Goal: Find specific page/section: Find specific page/section

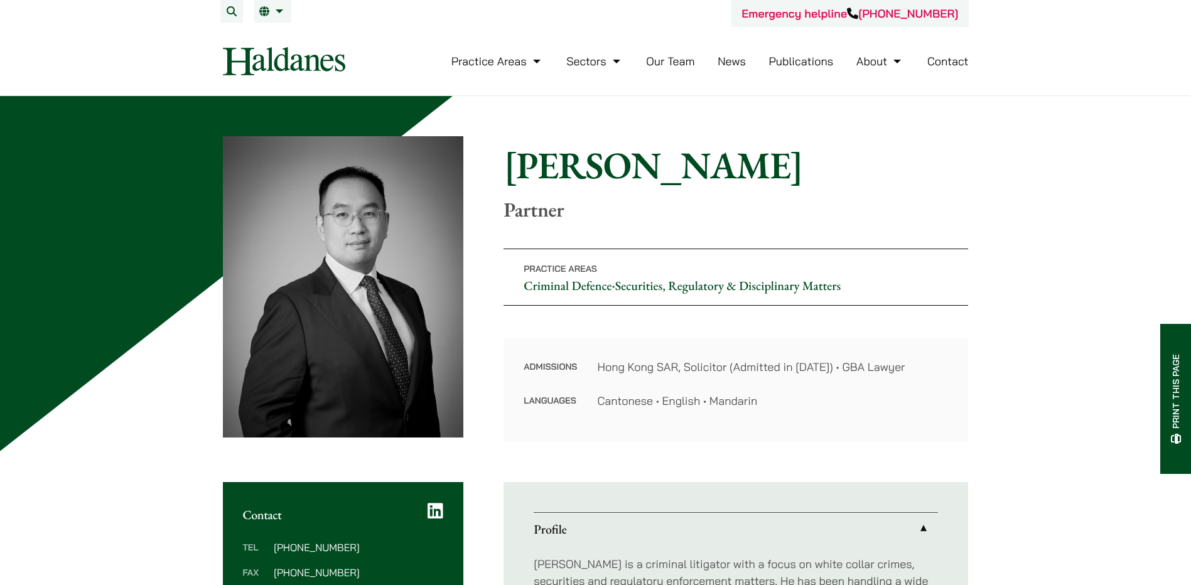
click at [655, 62] on link "Our Team" at bounding box center [670, 61] width 48 height 14
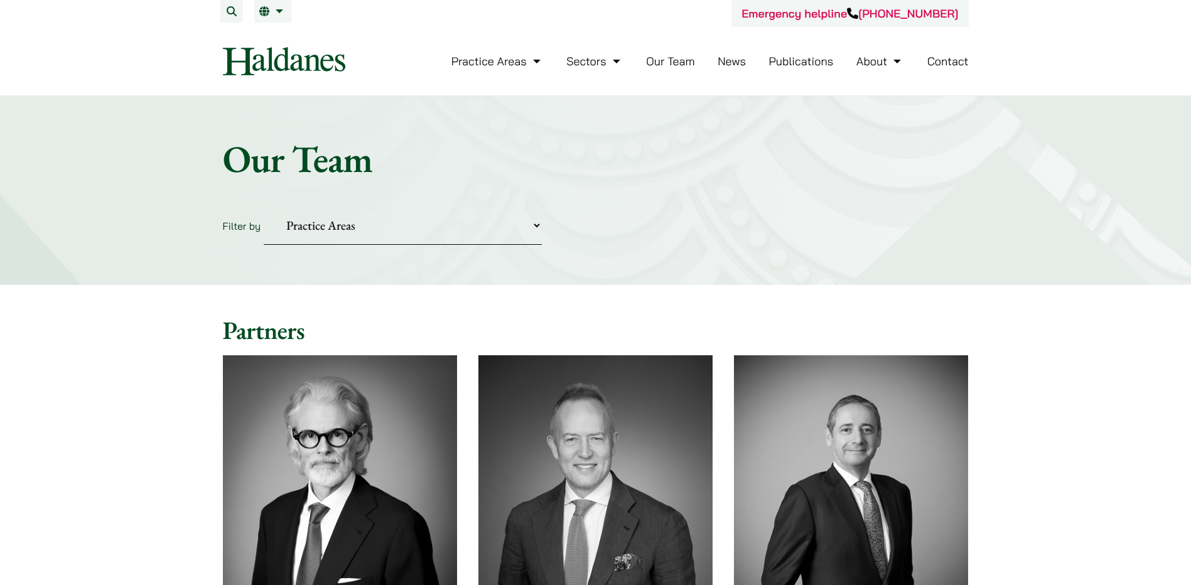
scroll to position [188, 0]
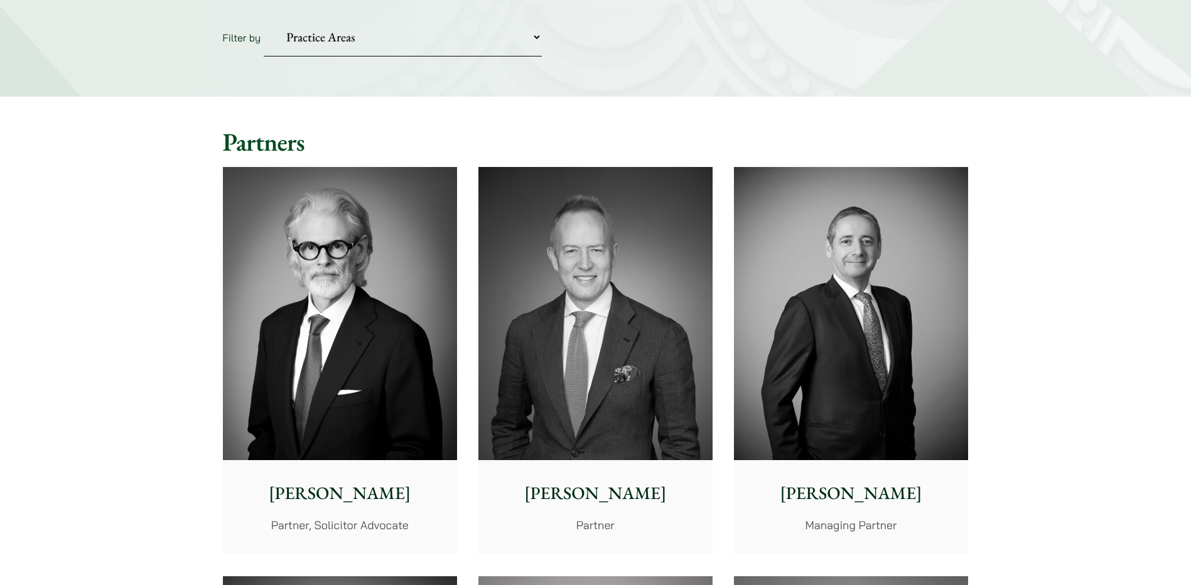
click at [367, 297] on img at bounding box center [340, 313] width 234 height 293
click at [588, 255] on img at bounding box center [595, 313] width 234 height 293
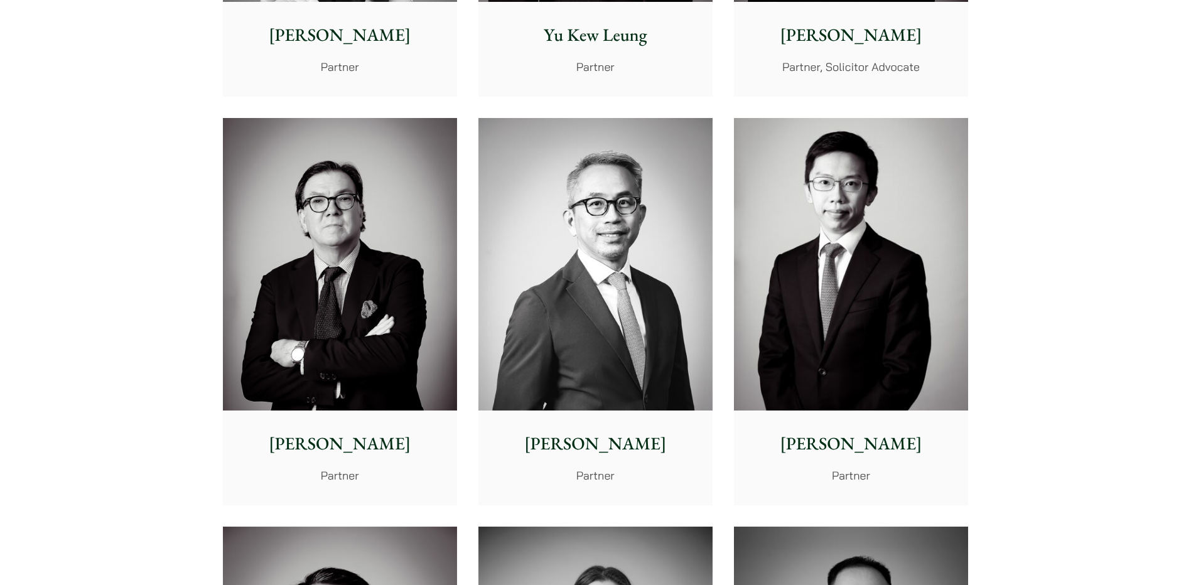
scroll to position [1506, 0]
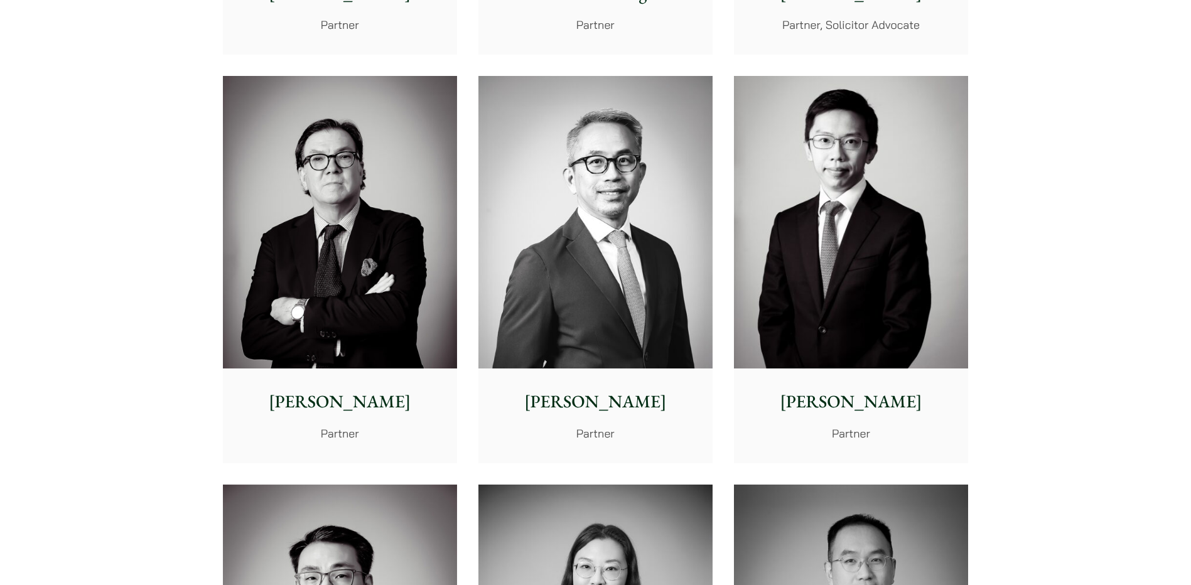
click at [287, 225] on img at bounding box center [340, 222] width 234 height 293
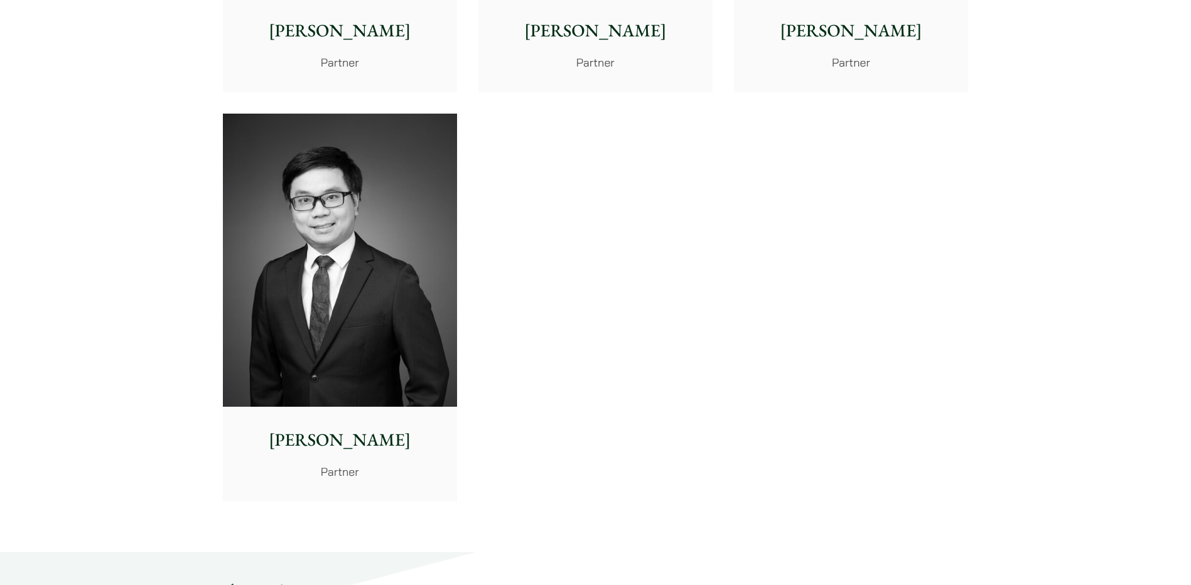
scroll to position [2699, 0]
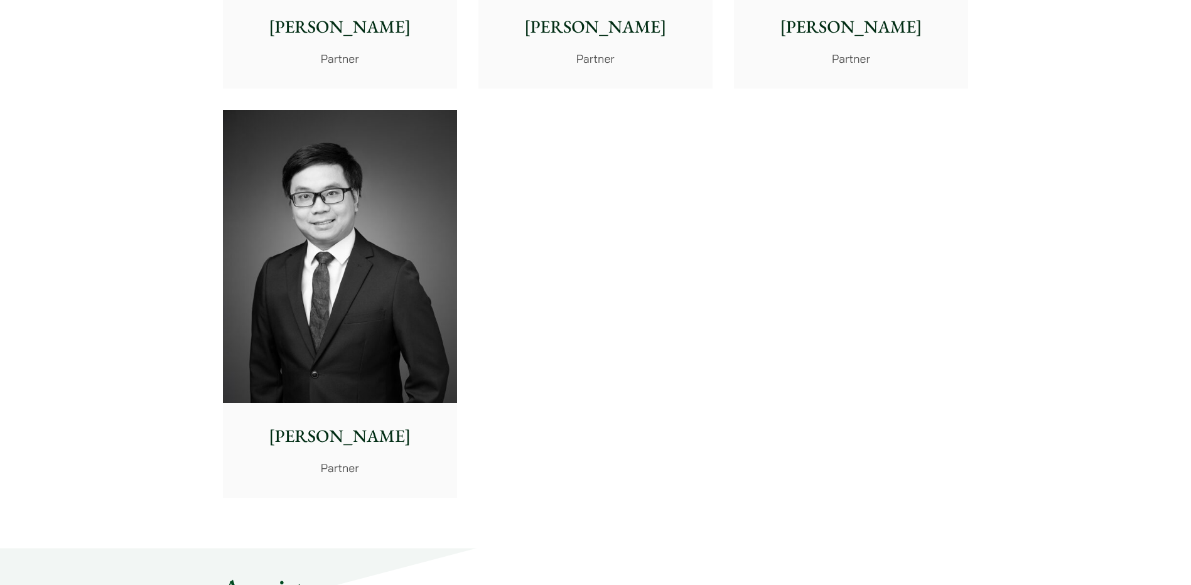
drag, startPoint x: 178, startPoint y: 358, endPoint x: 91, endPoint y: 286, distance: 113.2
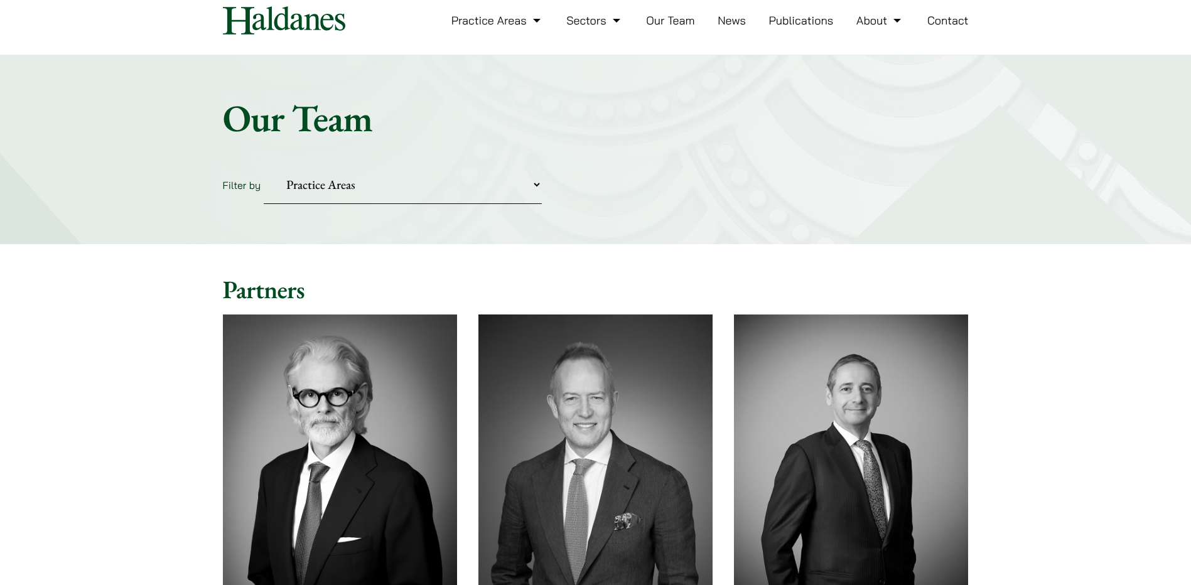
scroll to position [0, 0]
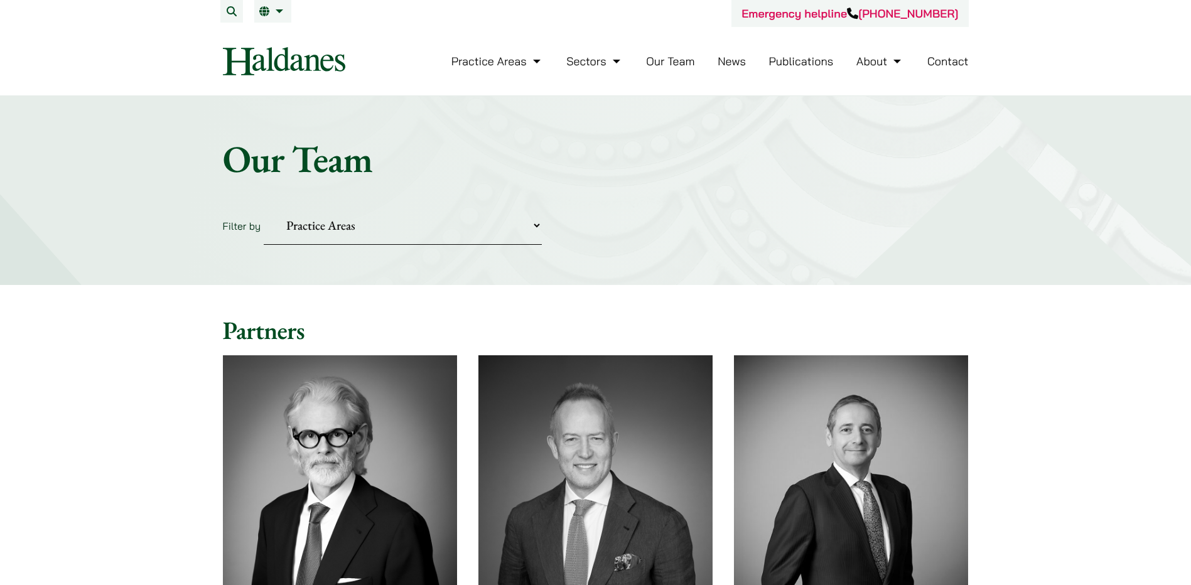
click at [319, 226] on select "Practice Areas Antitrust and Competition Civil Litigation & Dispute Resolution …" at bounding box center [403, 225] width 278 height 38
click at [319, 230] on select "Practice Areas Antitrust and Competition Civil Litigation & Dispute Resolution …" at bounding box center [403, 225] width 278 height 38
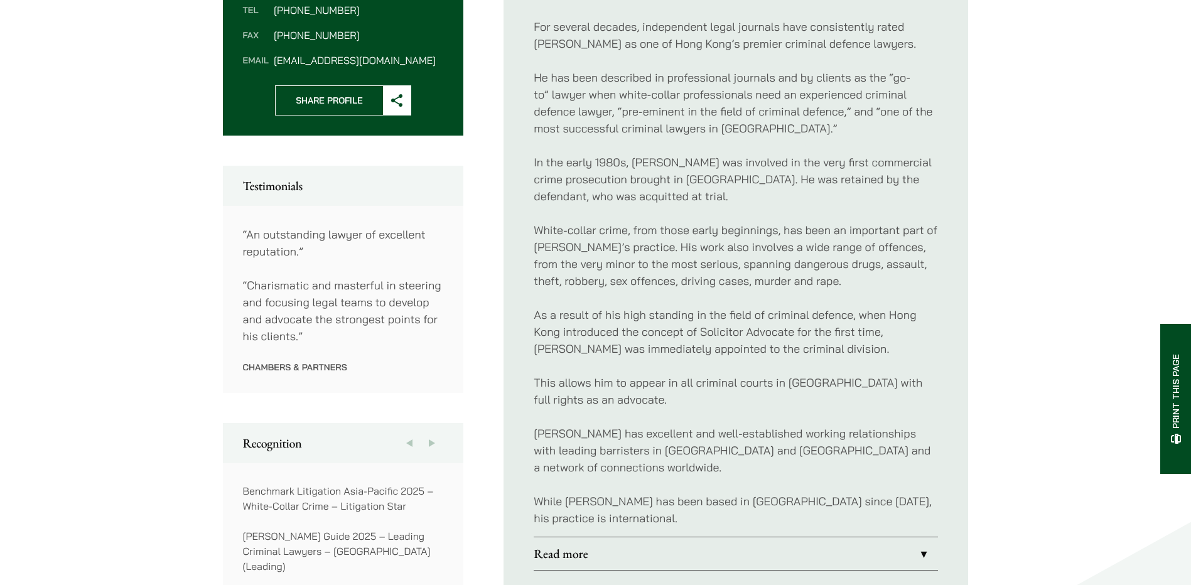
scroll to position [628, 0]
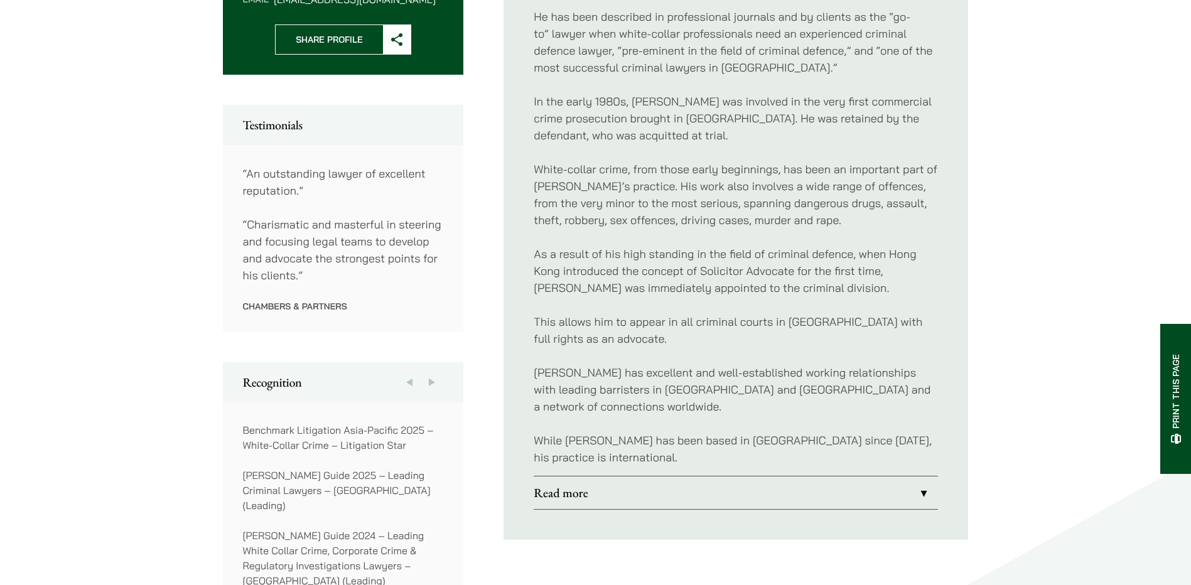
click at [560, 476] on link "Read more" at bounding box center [735, 492] width 404 height 33
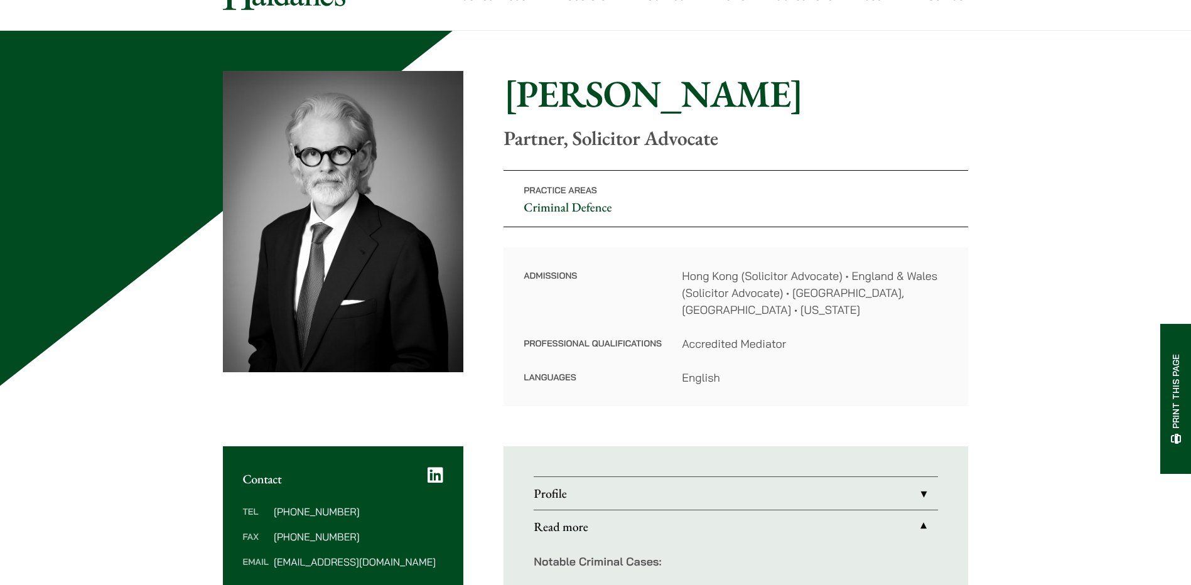
scroll to position [63, 0]
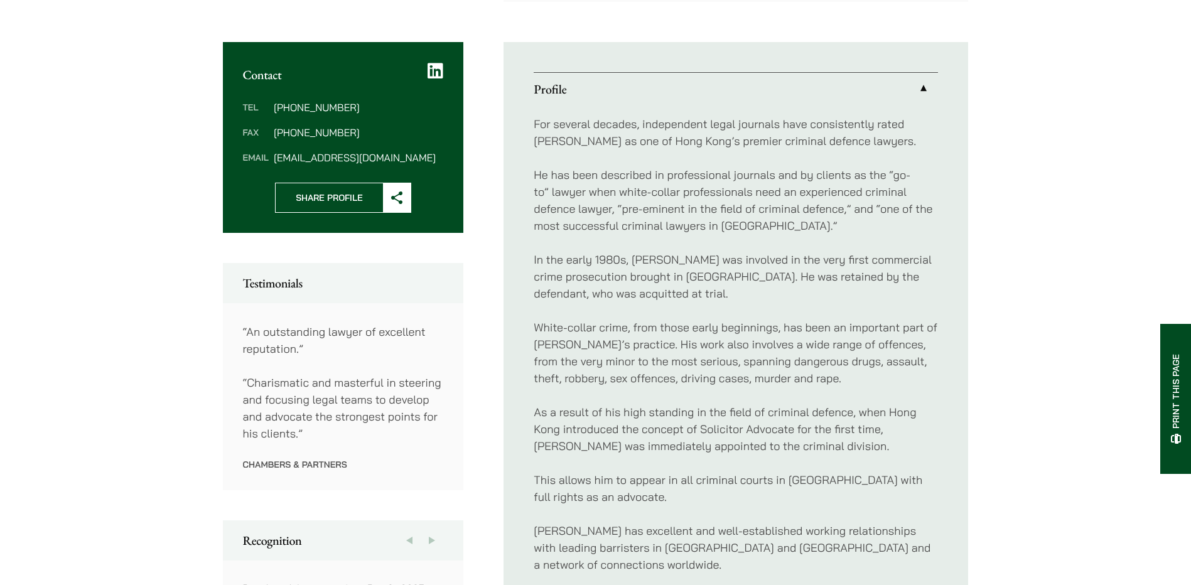
scroll to position [495, 0]
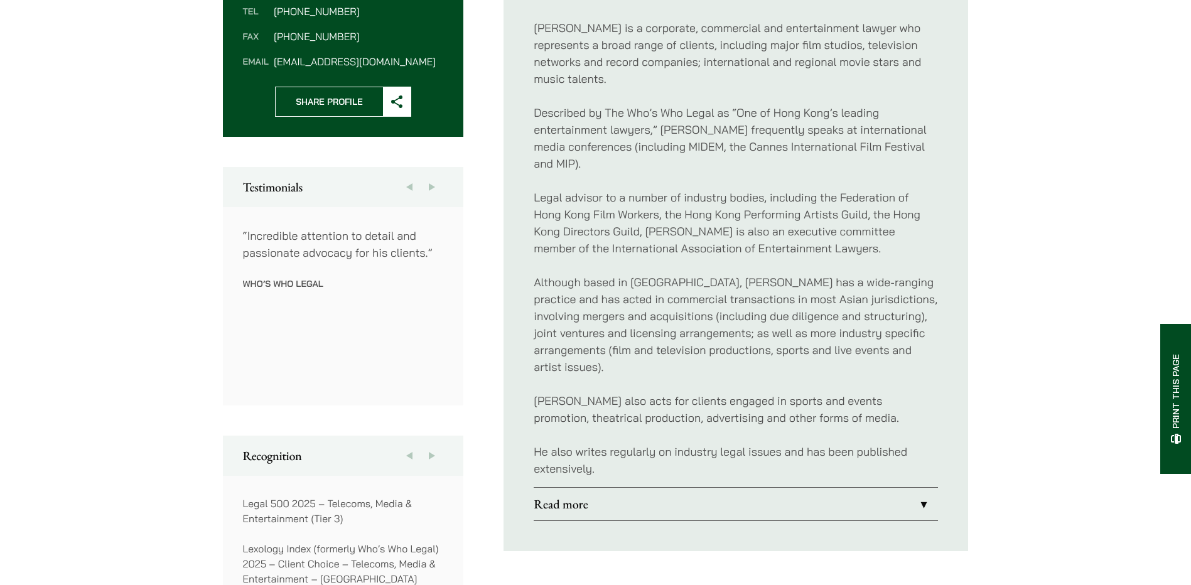
scroll to position [565, 0]
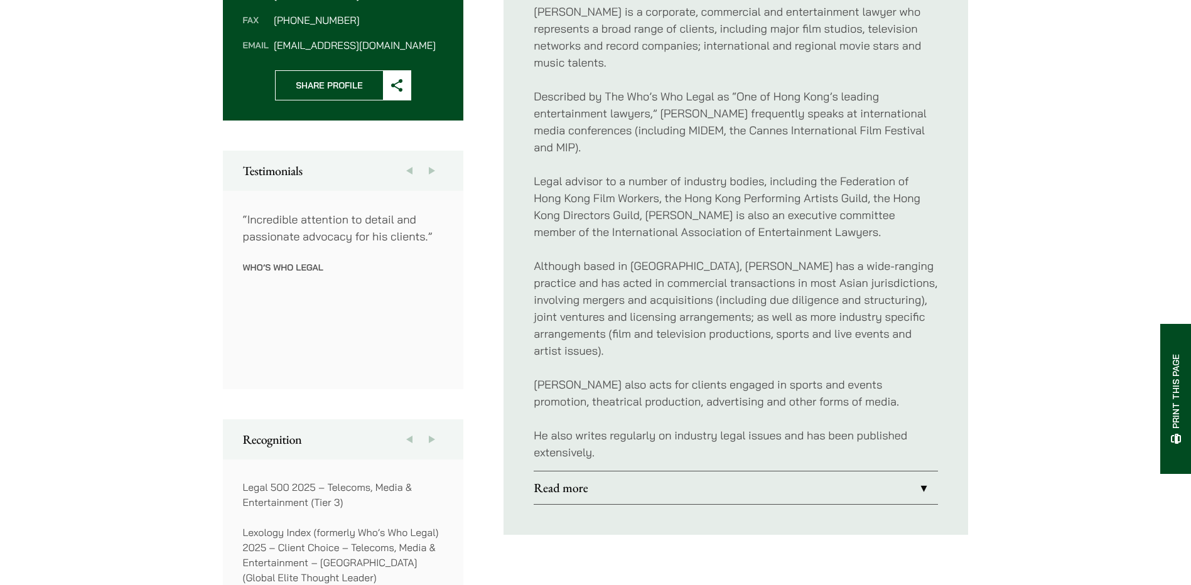
click at [591, 471] on link "Read more" at bounding box center [735, 487] width 404 height 33
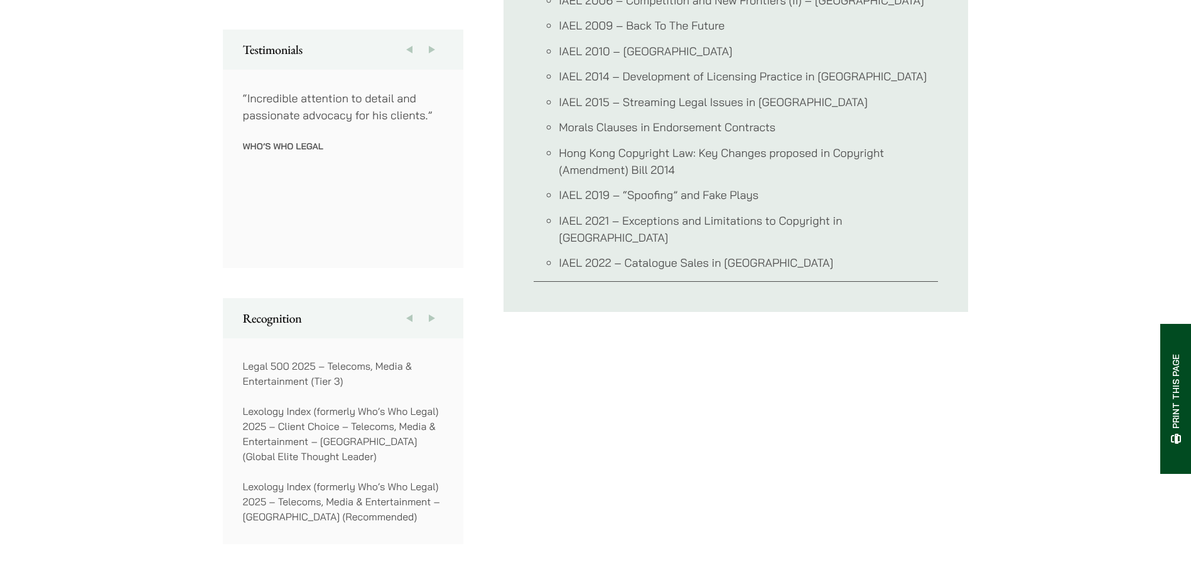
scroll to position [690, 0]
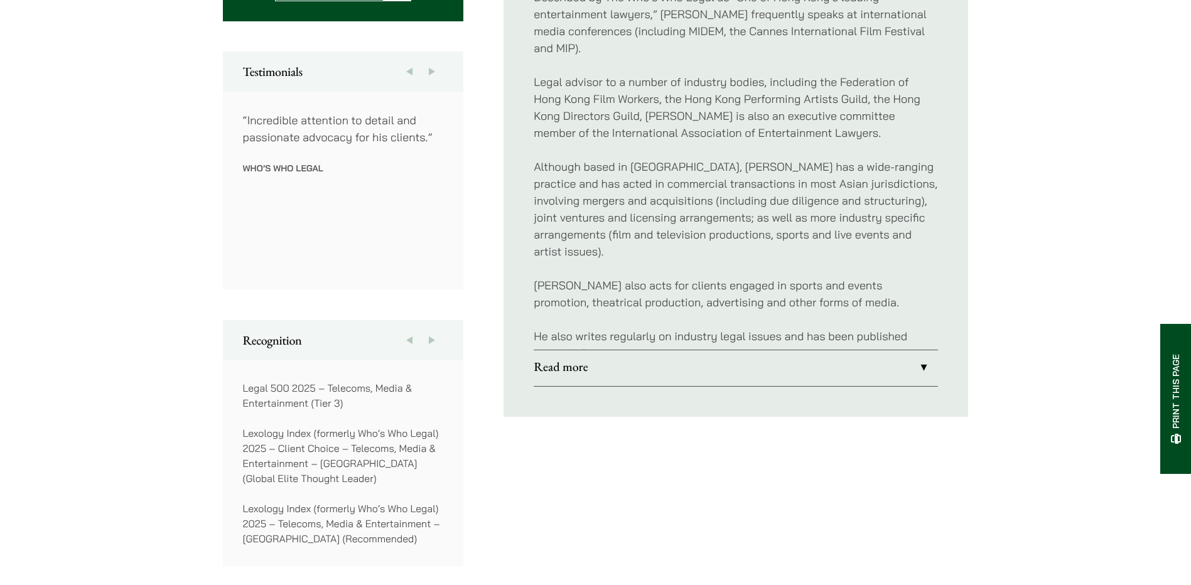
scroll to position [584, 0]
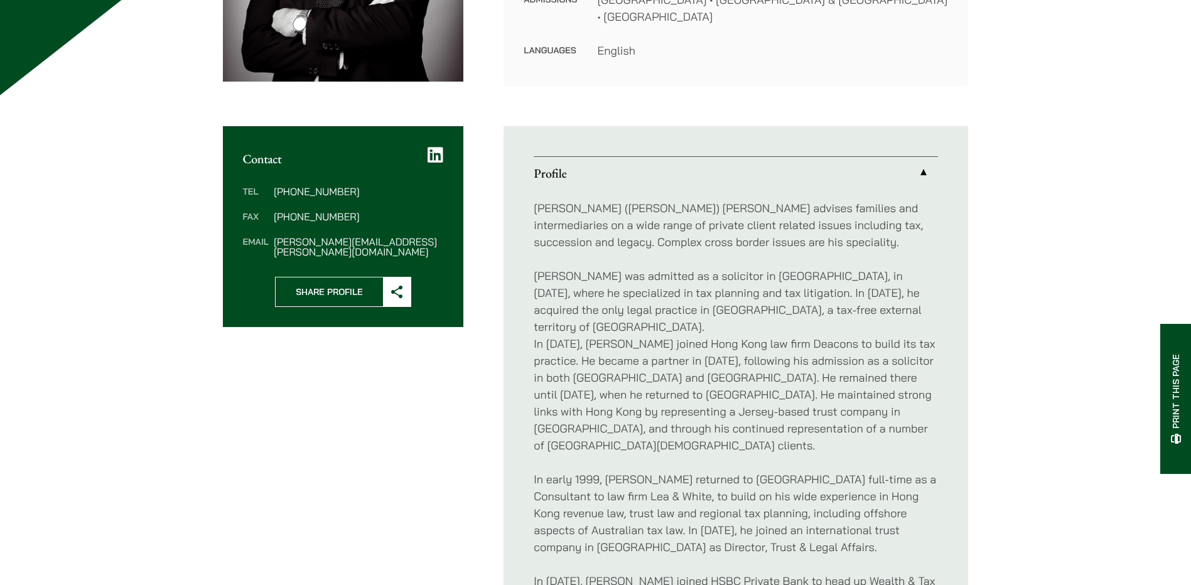
scroll to position [126, 0]
